Goal: Task Accomplishment & Management: Use online tool/utility

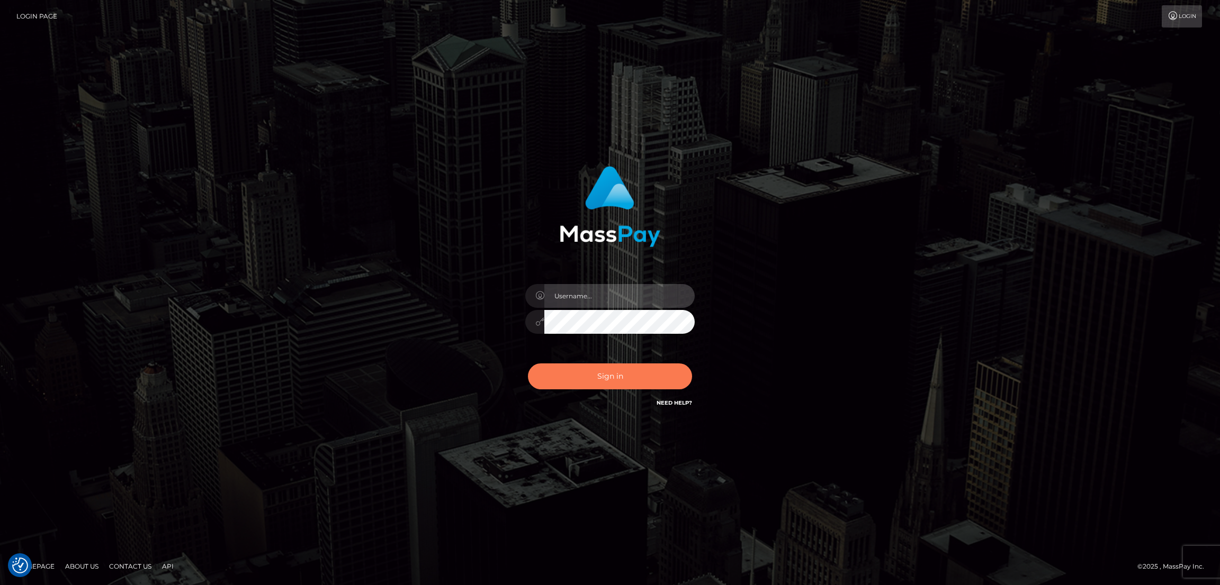
type input "alexstef"
click at [611, 371] on button "Sign in" at bounding box center [610, 377] width 164 height 26
type input "alexstef"
click at [606, 374] on button "Sign in" at bounding box center [610, 377] width 164 height 26
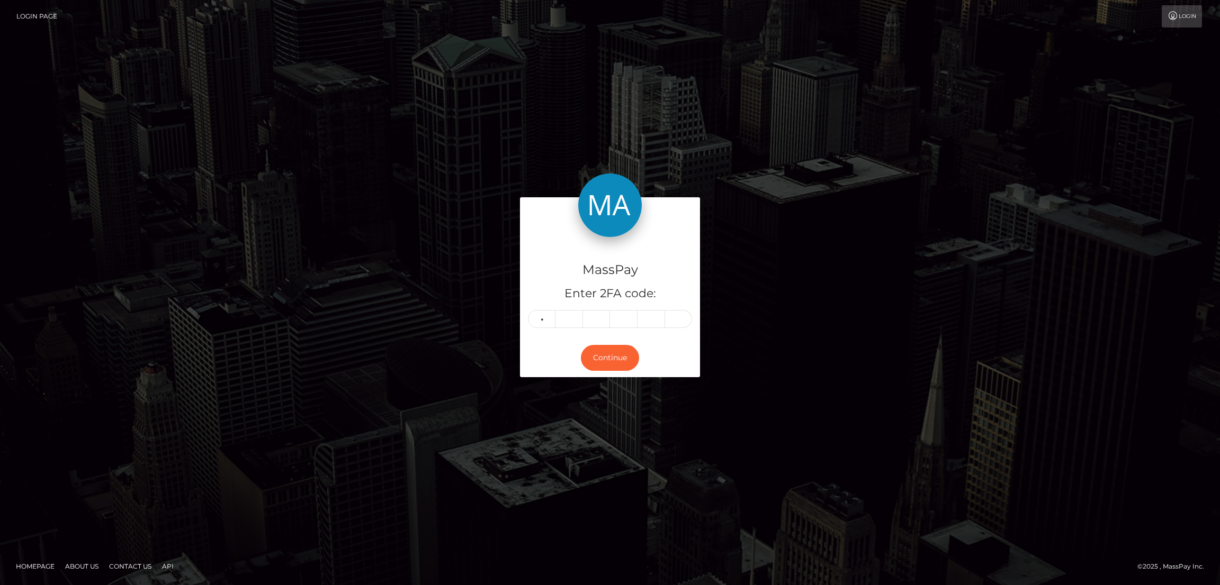
type input "8"
type input "4"
type input "9"
type input "8"
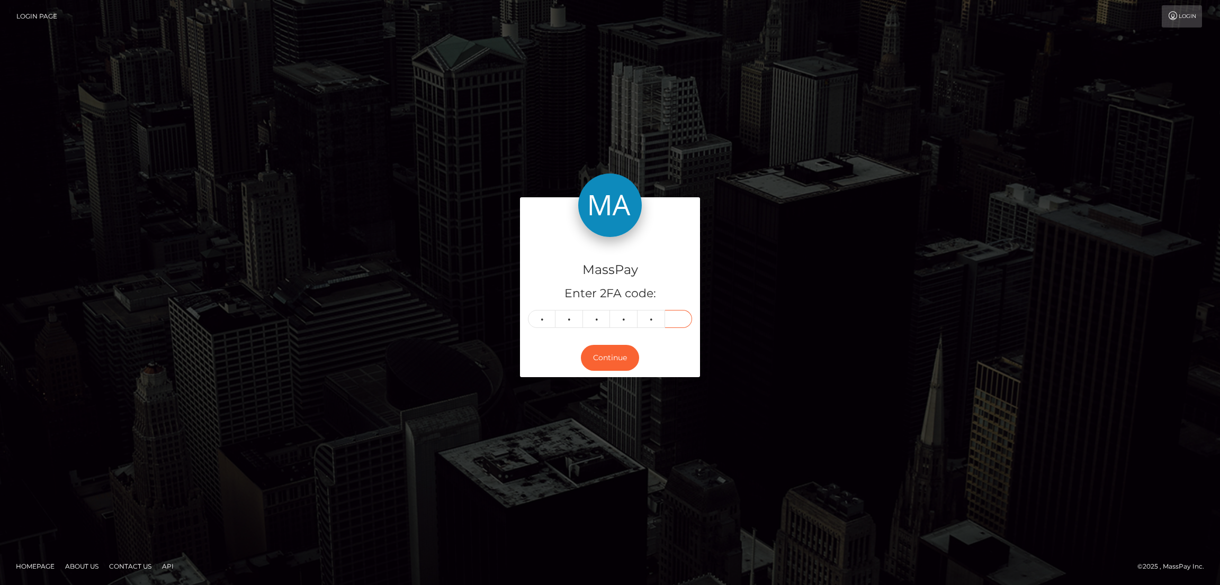
type input "9"
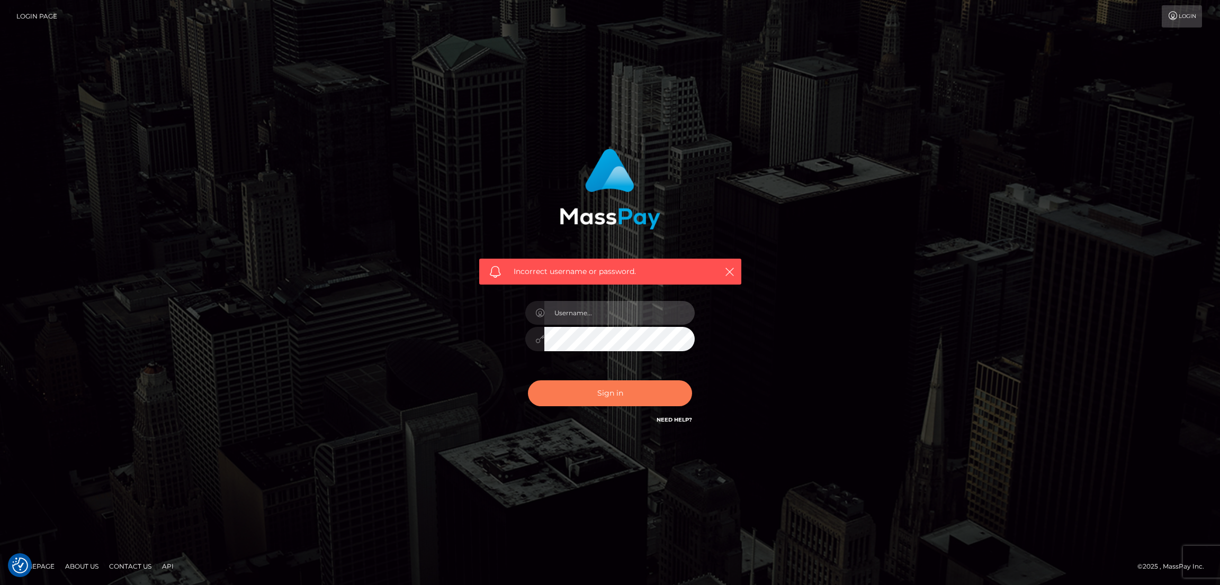
type input "alexstef"
click at [628, 393] on button "Sign in" at bounding box center [610, 394] width 164 height 26
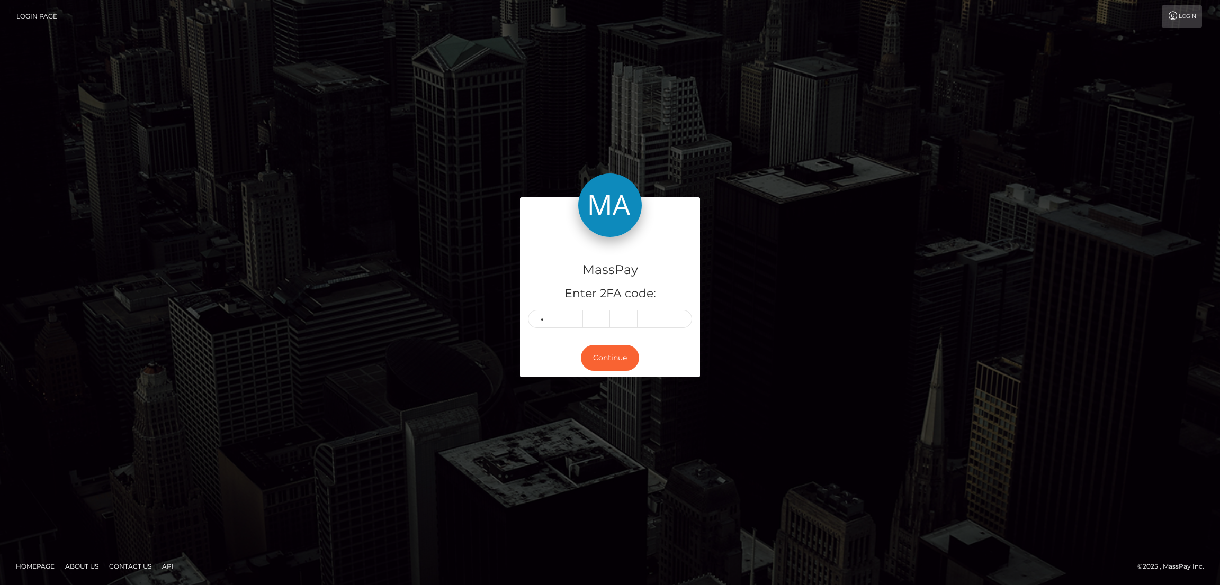
type input "5"
type input "1"
type input "3"
type input "4"
type input "5"
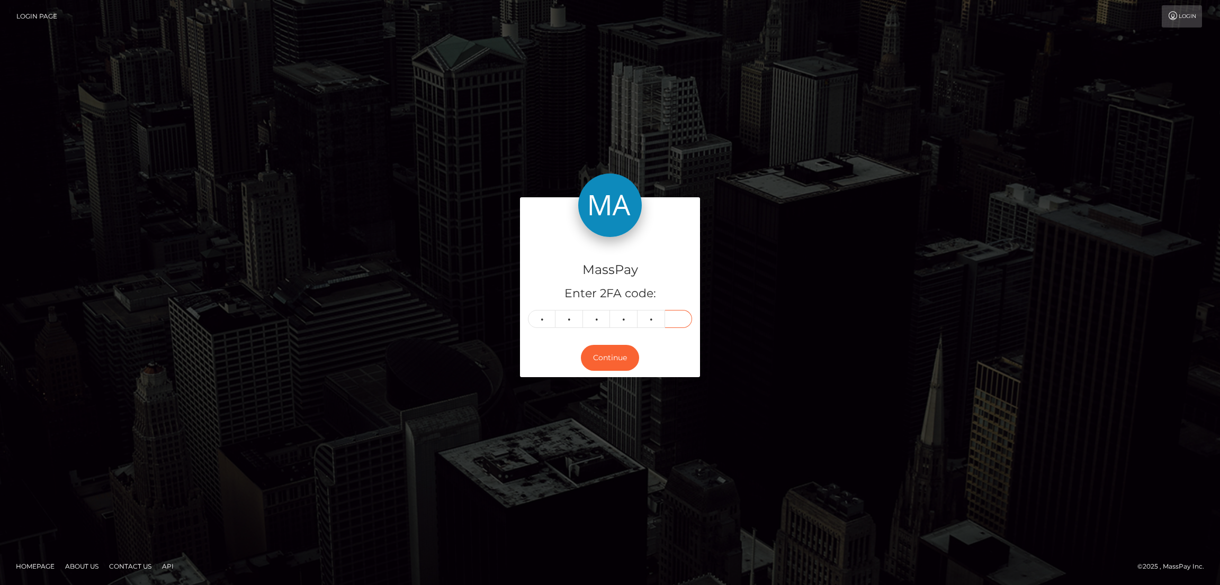
type input "6"
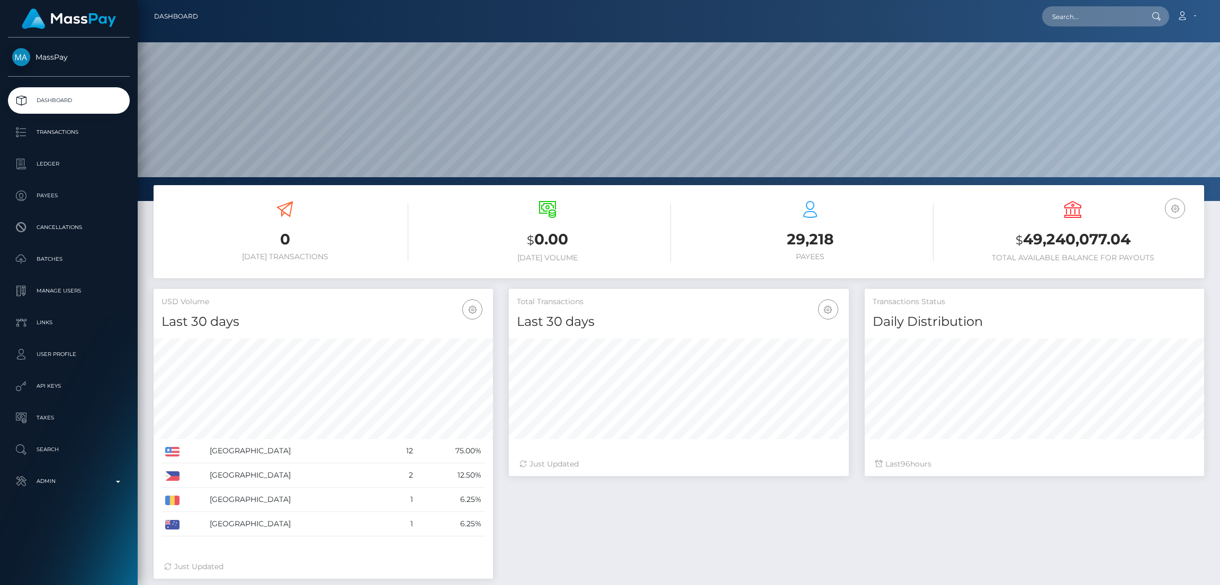
scroll to position [188, 339]
click at [1077, 22] on input "text" at bounding box center [1092, 16] width 100 height 20
paste input "poact_BbY13MvXjO00"
type input "poact_BbY13MvXjO00"
click at [1092, 57] on link "DEIVID MANO" at bounding box center [1084, 55] width 85 height 20
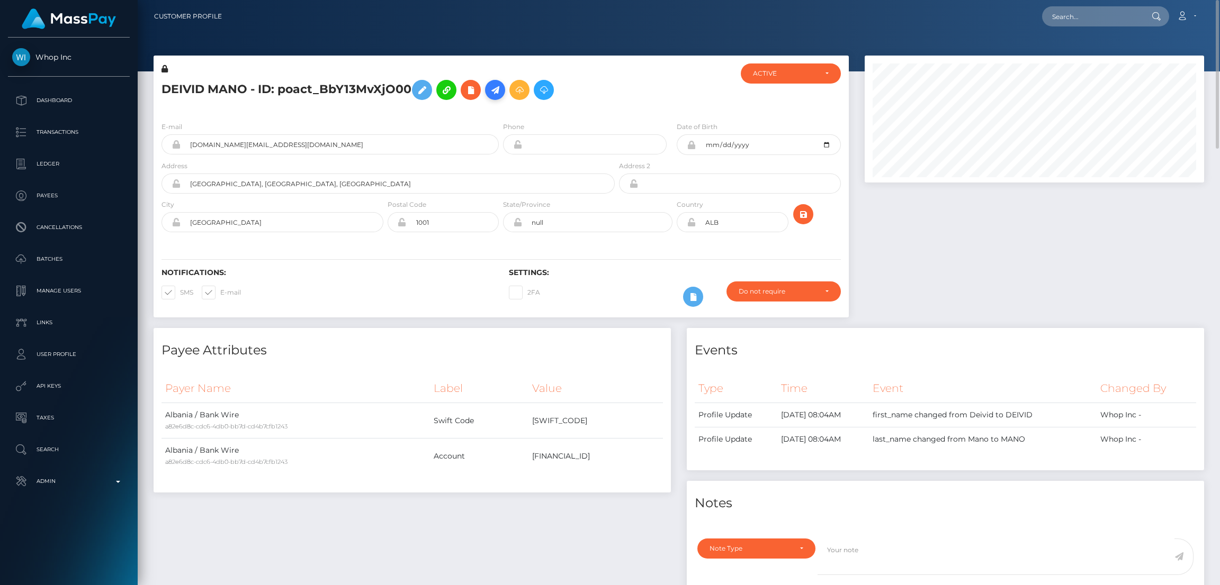
click at [494, 92] on icon at bounding box center [495, 90] width 13 height 13
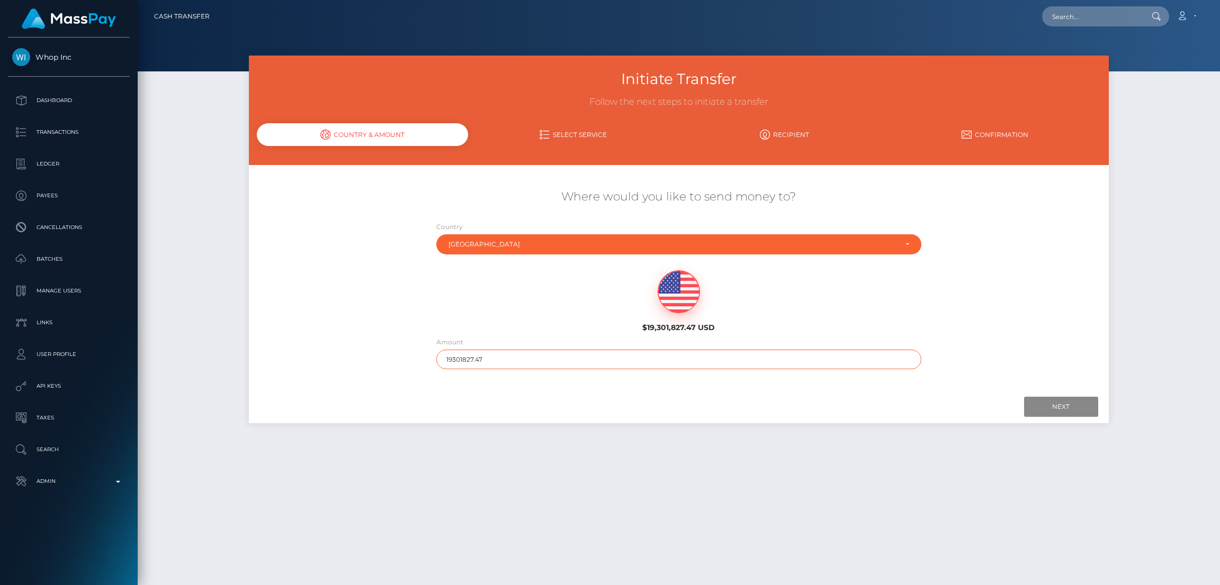
click at [570, 359] on input "19301827.47" at bounding box center [678, 360] width 485 height 20
type input "200"
click at [1042, 403] on input "Next" at bounding box center [1061, 407] width 74 height 20
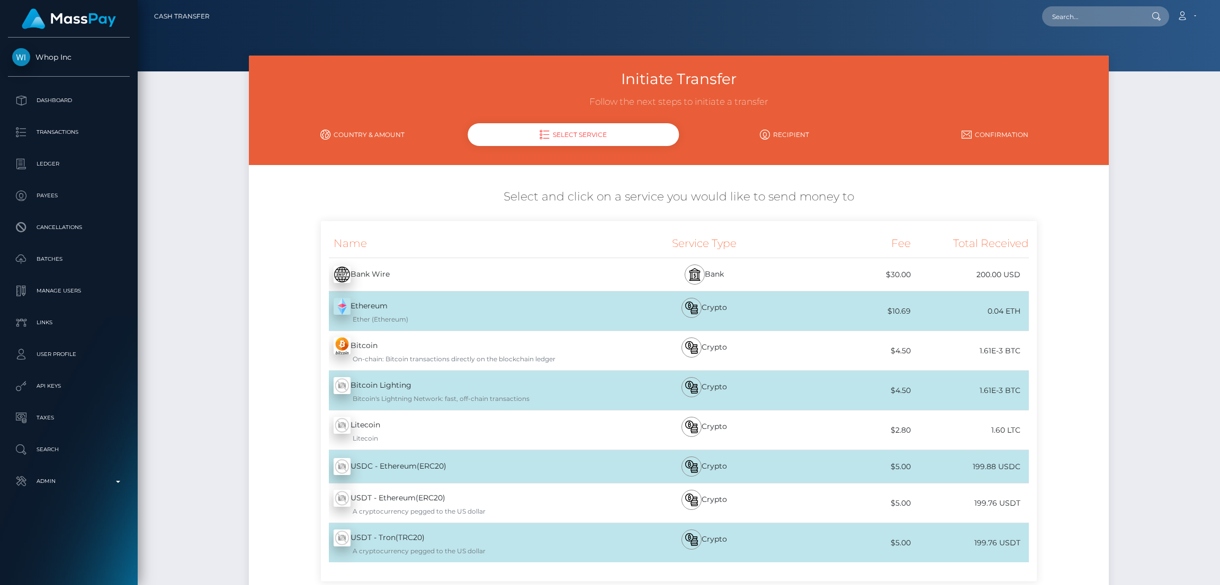
scroll to position [79, 0]
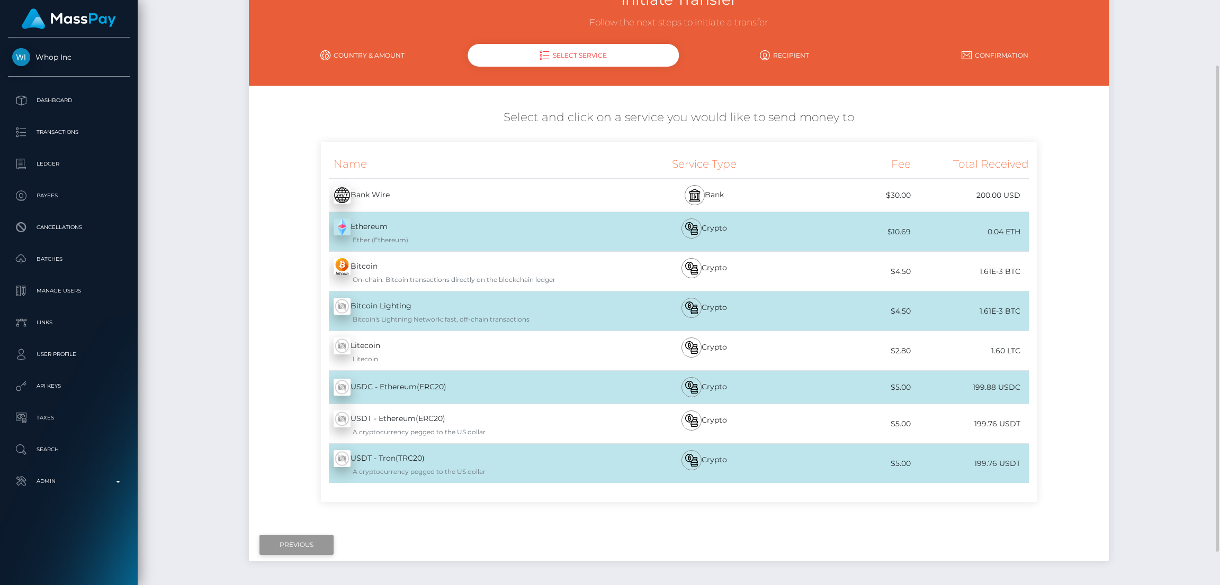
click at [293, 544] on input "Previous" at bounding box center [296, 545] width 74 height 20
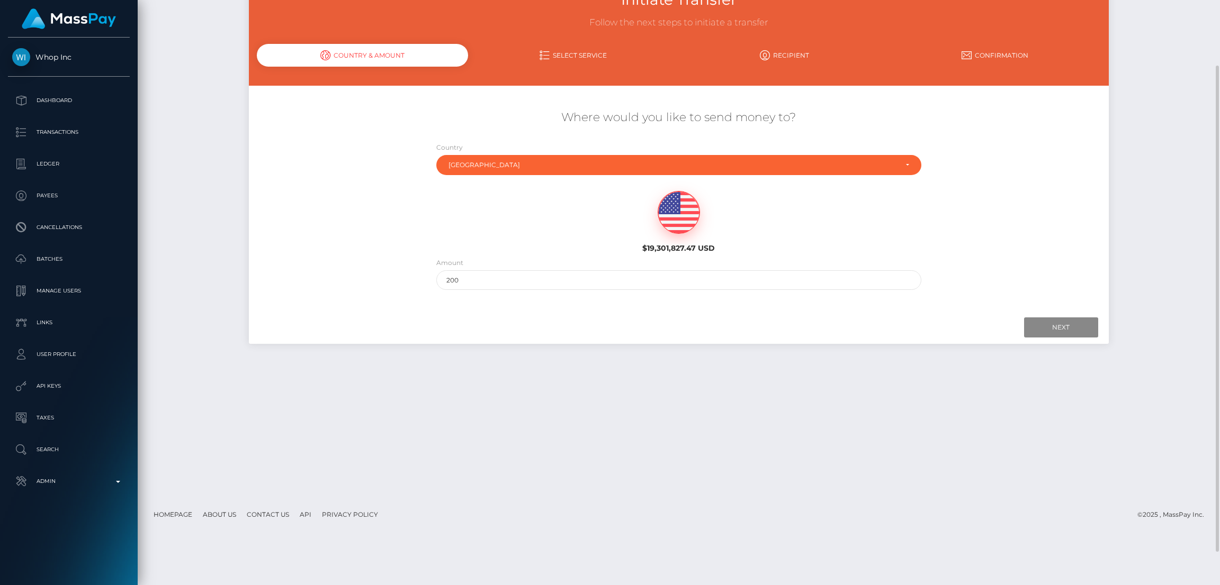
scroll to position [0, 0]
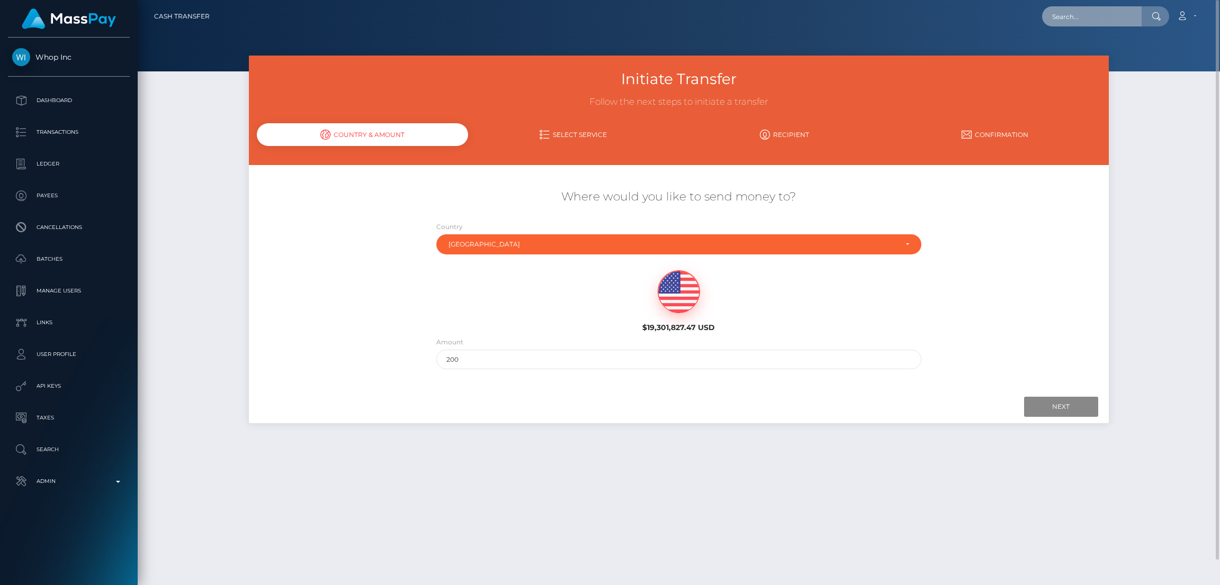
click at [1085, 10] on input "text" at bounding box center [1092, 16] width 100 height 20
paste input "poact_BbY13MvXjO00"
type input "poact_BbY13MvXjO00"
click at [1071, 55] on link "DEIVID MANO" at bounding box center [1084, 55] width 85 height 20
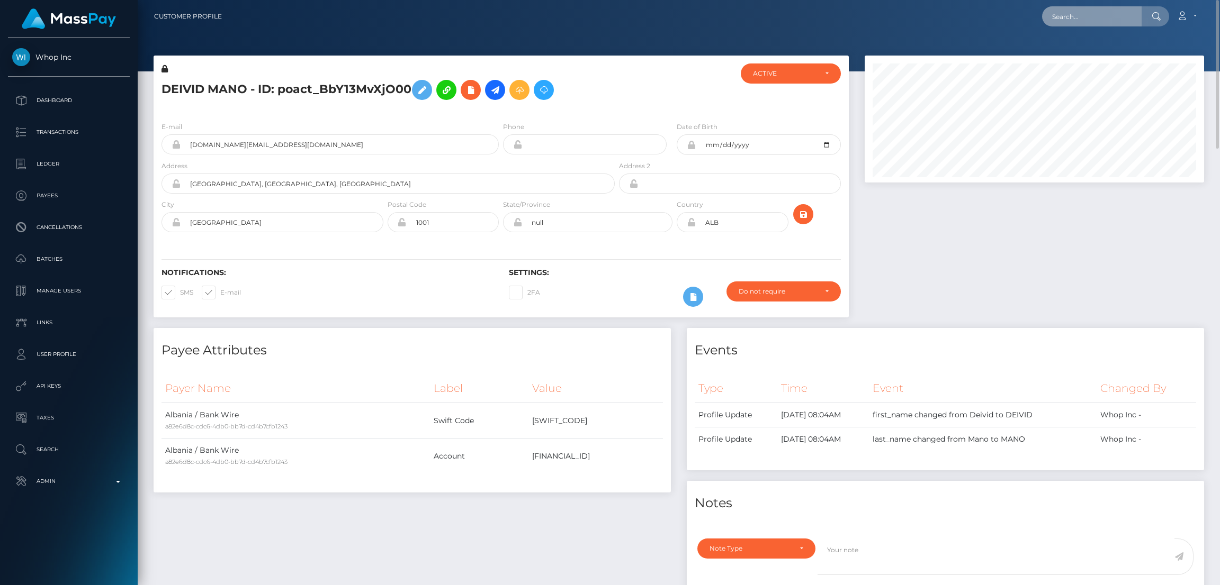
click at [1080, 11] on input "text" at bounding box center [1092, 16] width 100 height 20
paste input "poact_xmILCxT3zD7t"
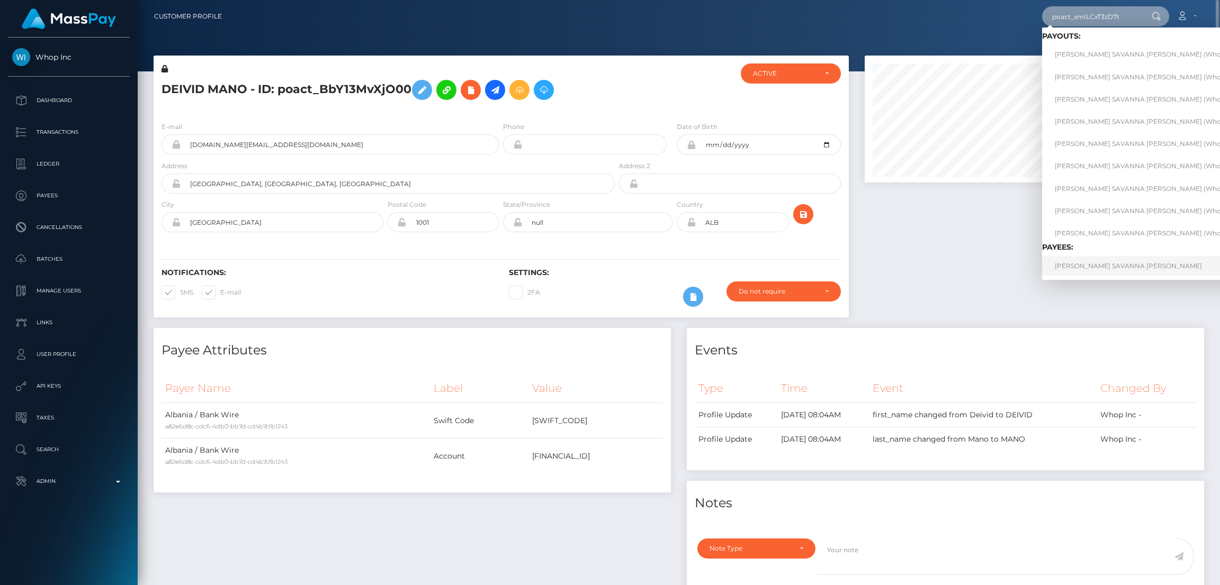
type input "poact_xmILCxT3zD7t"
click at [1081, 263] on link "SOPHIE KATIA SAVANNA OCÉANE GARNIER" at bounding box center [1149, 266] width 215 height 20
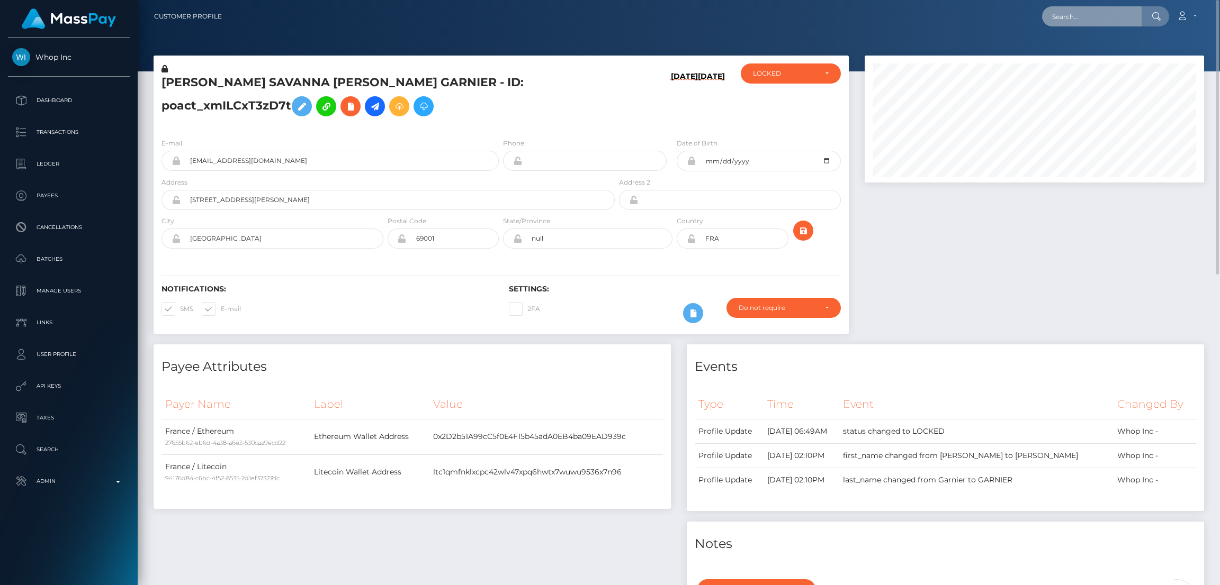
drag, startPoint x: 1078, startPoint y: 23, endPoint x: 1023, endPoint y: 16, distance: 55.0
click at [1078, 23] on input "text" at bounding box center [1092, 16] width 100 height 20
paste input "FVW-20251004-32"
type input "FVW-20251004-32"
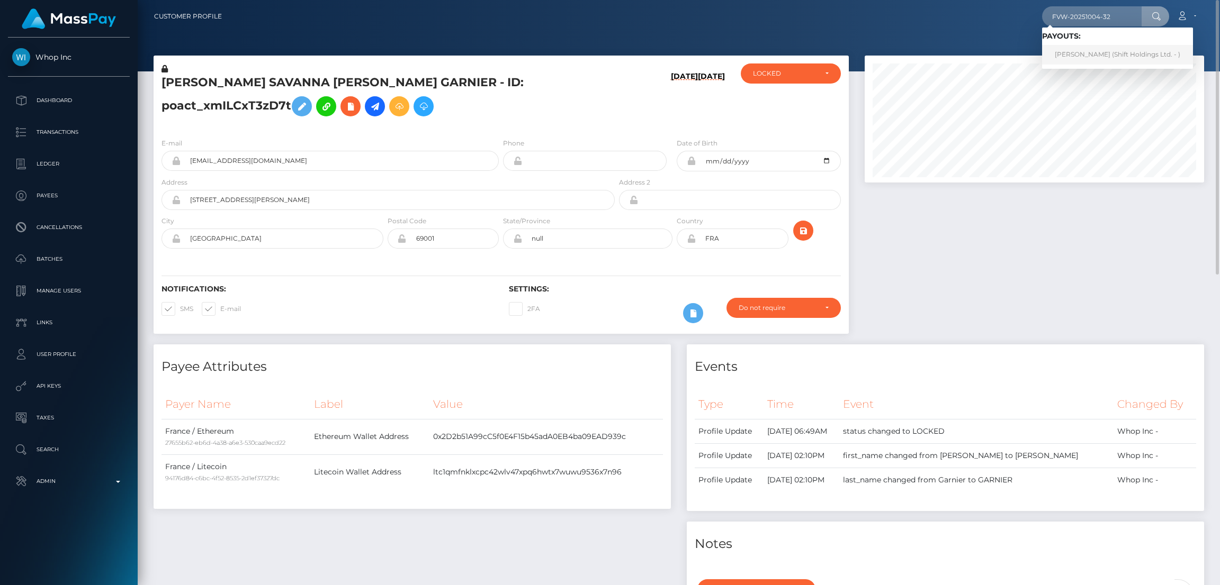
click at [1084, 54] on link "[PERSON_NAME] (Shift Holdings Ltd. - )" at bounding box center [1117, 55] width 151 height 20
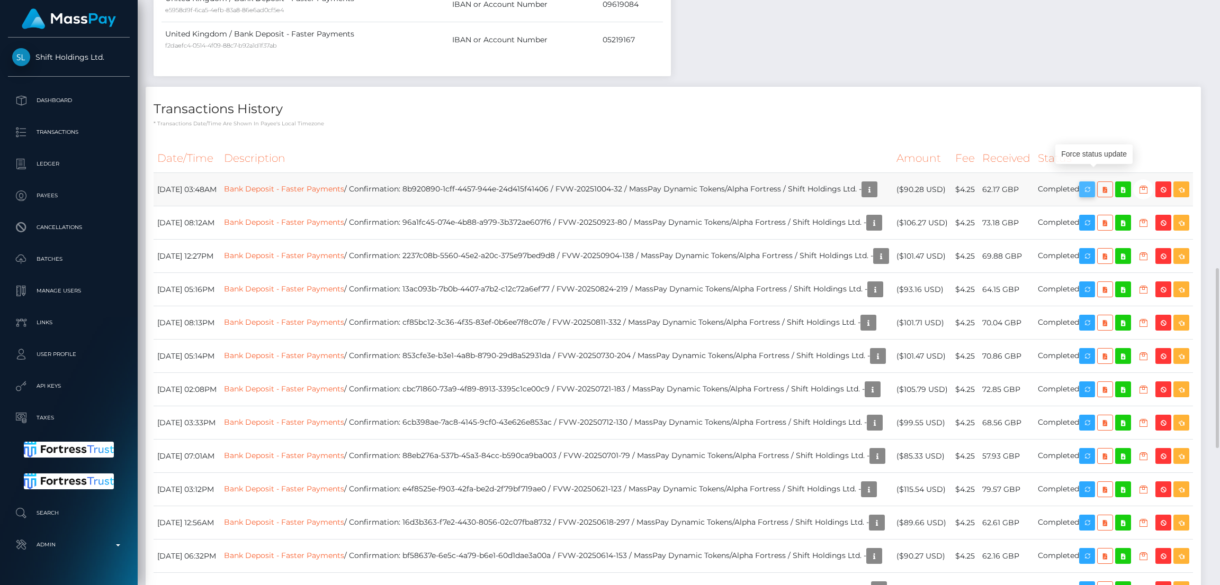
scroll to position [127, 339]
click at [1093, 183] on icon "button" at bounding box center [1086, 189] width 13 height 13
drag, startPoint x: 591, startPoint y: 173, endPoint x: 446, endPoint y: 175, distance: 145.6
click at [446, 175] on td "Bank Deposit - Faster Payments / Confirmation: 8b920890-1cff-4457-944e-24d415f4…" at bounding box center [556, 189] width 672 height 33
copy td "8b920890-1cff-4457-944e-24d415f41406"
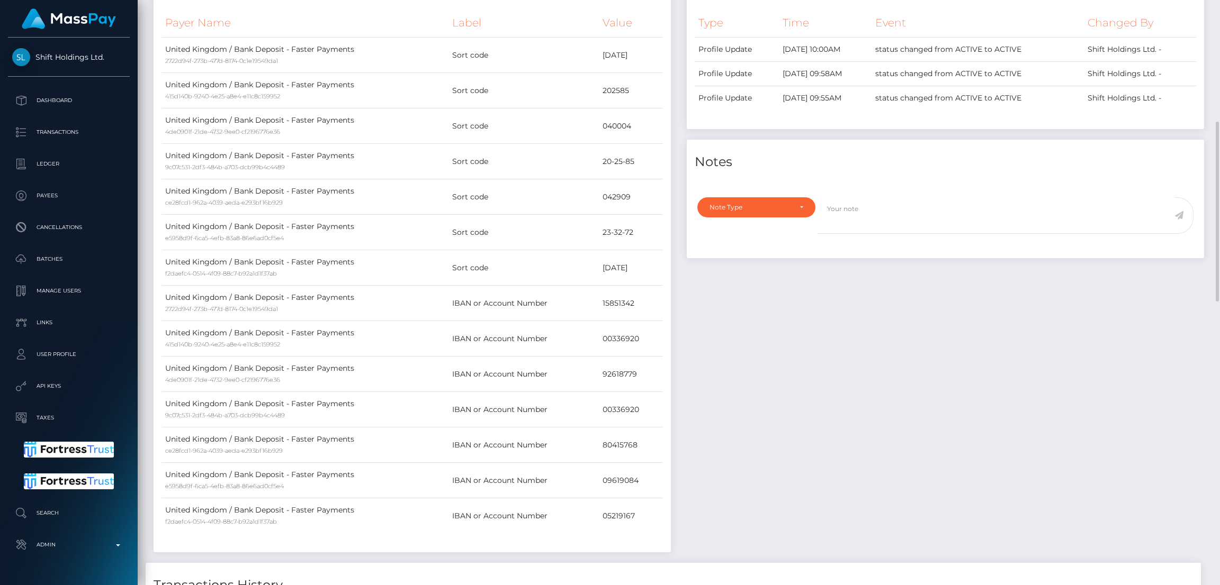
scroll to position [0, 0]
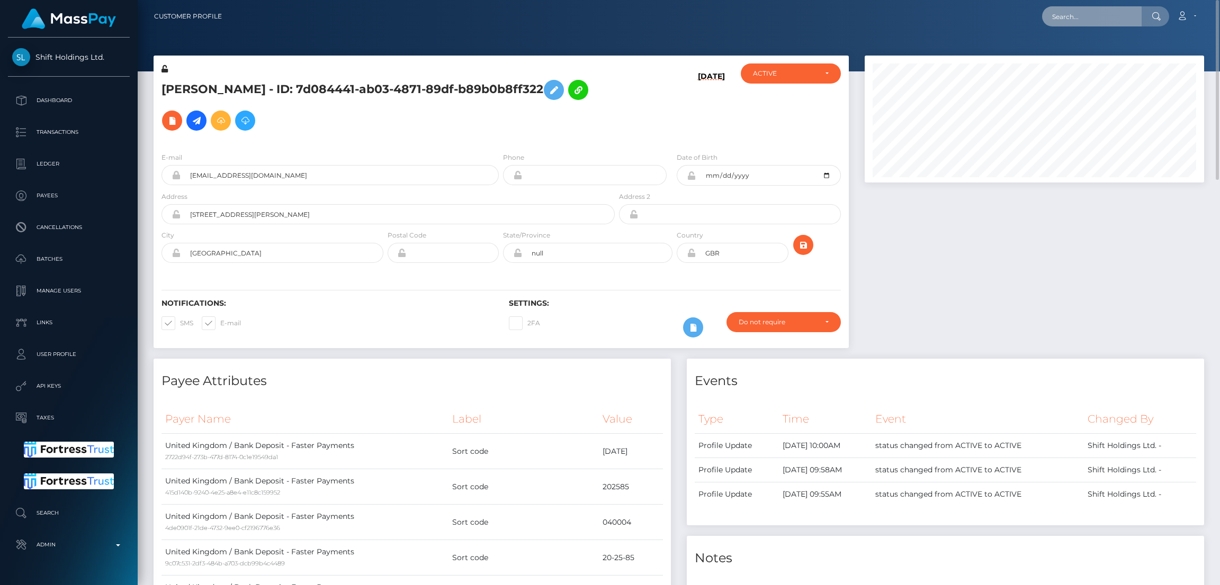
click at [1065, 13] on input "text" at bounding box center [1092, 16] width 100 height 20
paste input "stacych59@icloud.com"
type input "stacych59@icloud.com"
click at [1084, 55] on link "STACY SORAYA CHEDDANI" at bounding box center [1084, 55] width 85 height 20
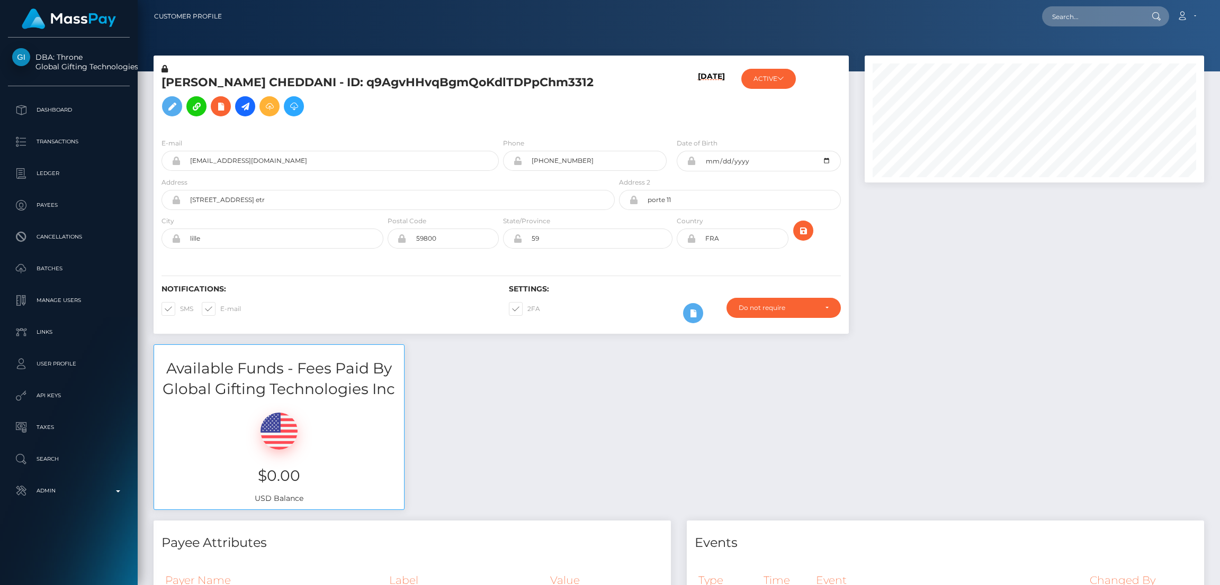
scroll to position [127, 339]
click at [527, 313] on span at bounding box center [527, 309] width 0 height 8
click at [527, 309] on input "2FA" at bounding box center [530, 305] width 7 height 7
checkbox input "false"
click at [93, 490] on p "Admin" at bounding box center [68, 491] width 113 height 16
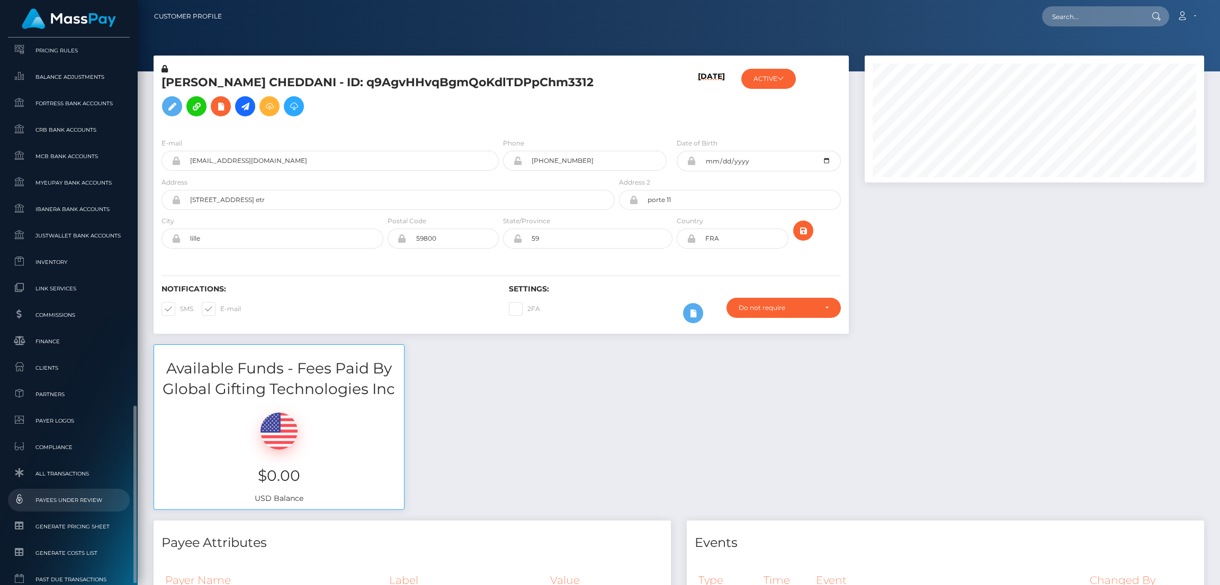
scroll to position [566, 0]
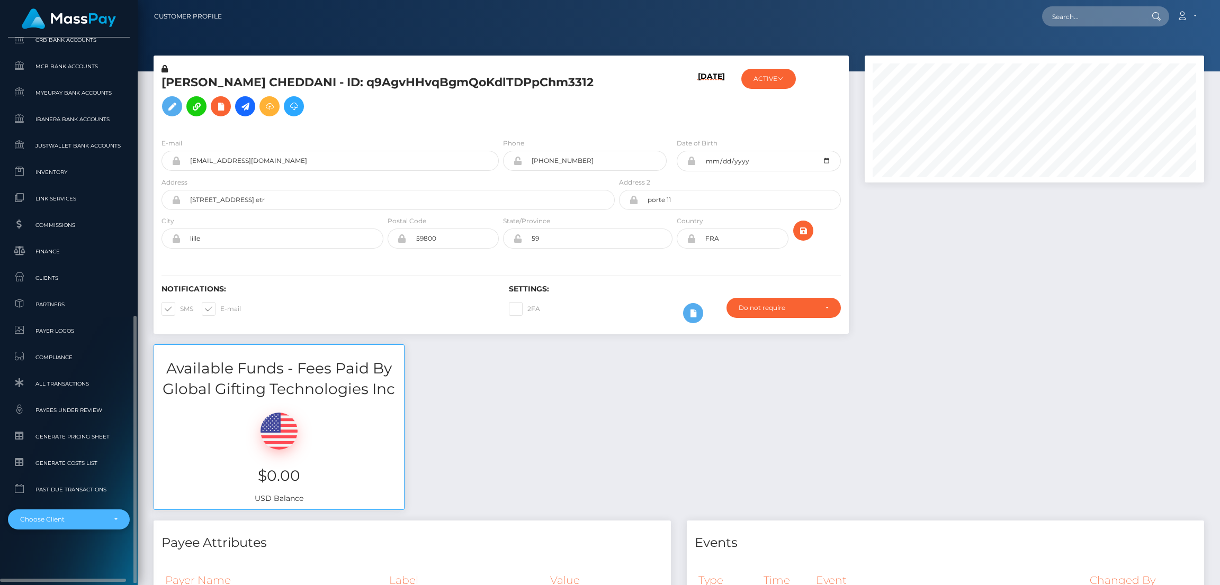
click at [87, 518] on div "Choose Client" at bounding box center [62, 520] width 85 height 8
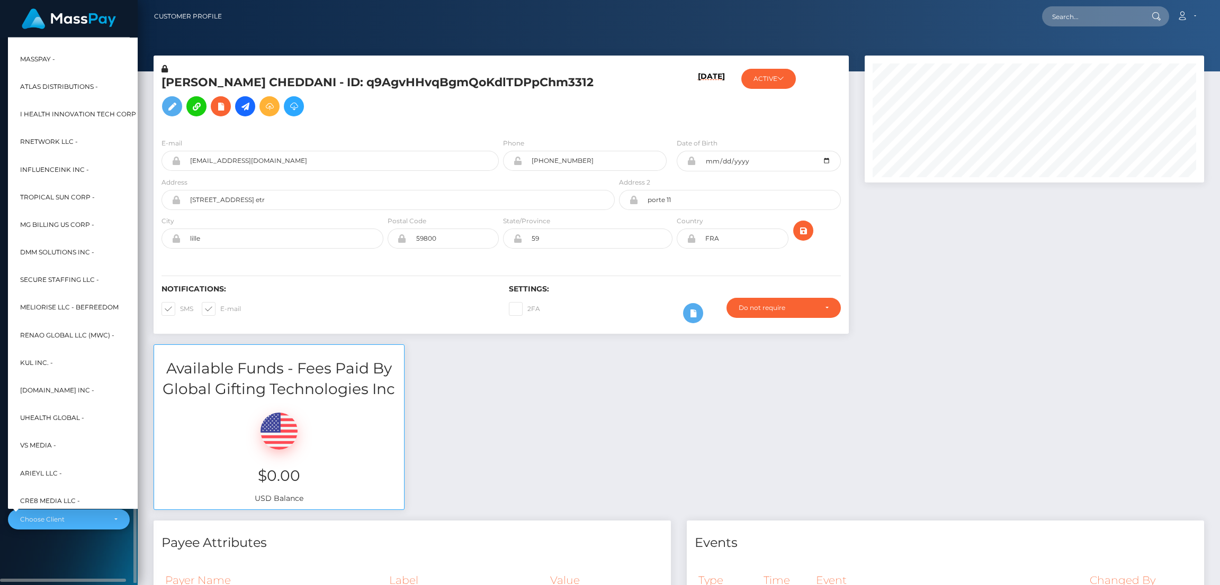
scroll to position [254, 0]
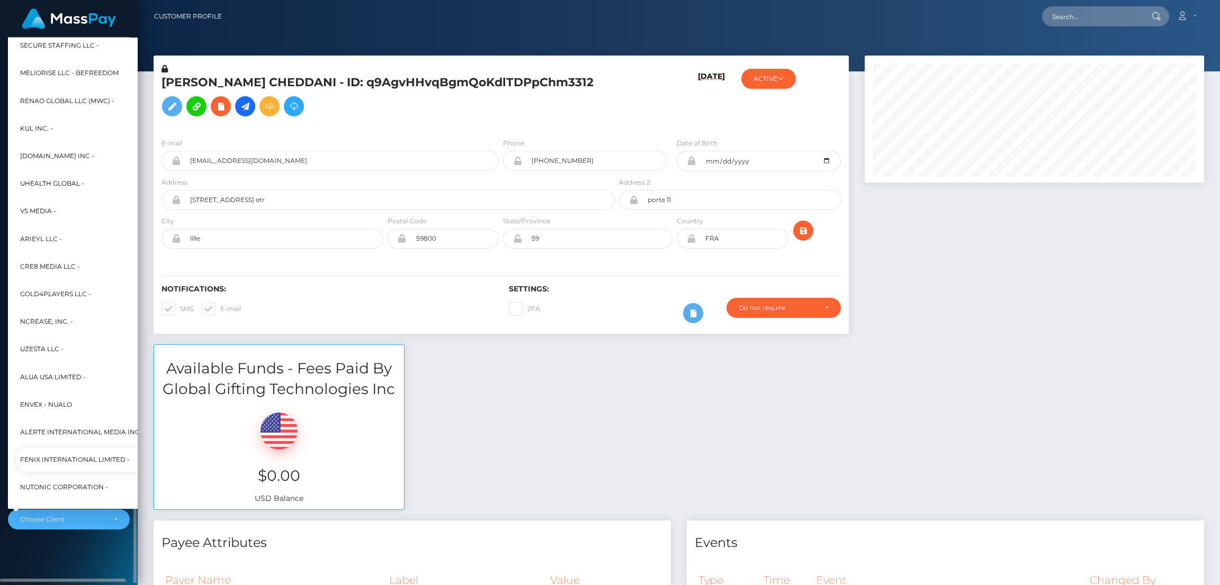
click at [85, 460] on span "Fenix International Limited -" at bounding box center [75, 460] width 110 height 14
select select "26"
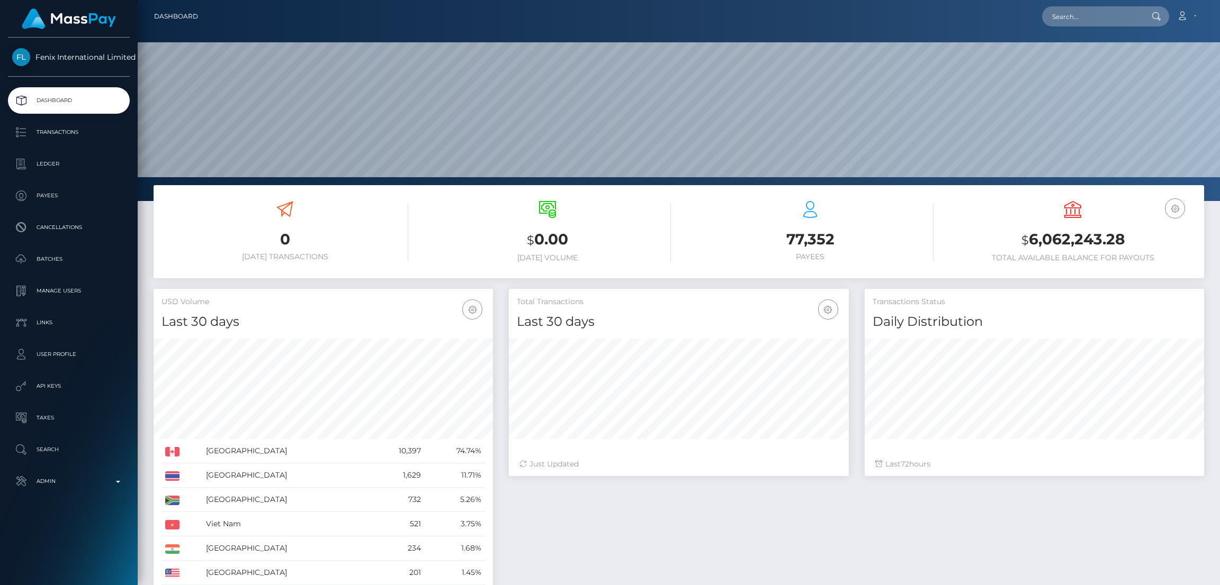
scroll to position [188, 339]
click at [53, 251] on p "Batches" at bounding box center [68, 259] width 113 height 16
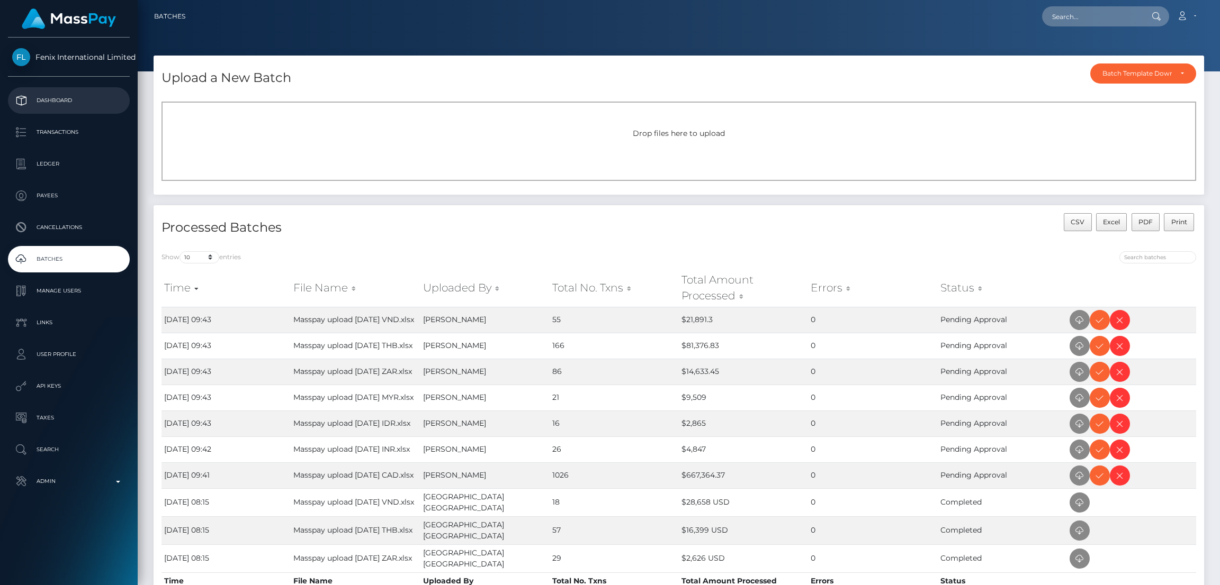
click at [98, 96] on p "Dashboard" at bounding box center [68, 101] width 113 height 16
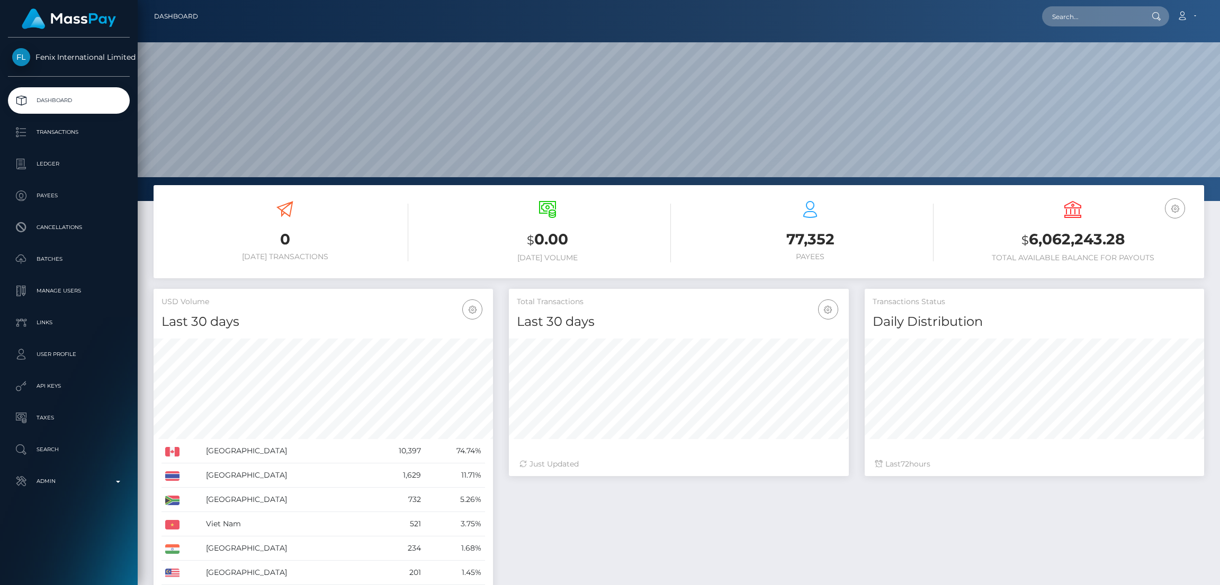
scroll to position [188, 339]
